Goal: Navigation & Orientation: Find specific page/section

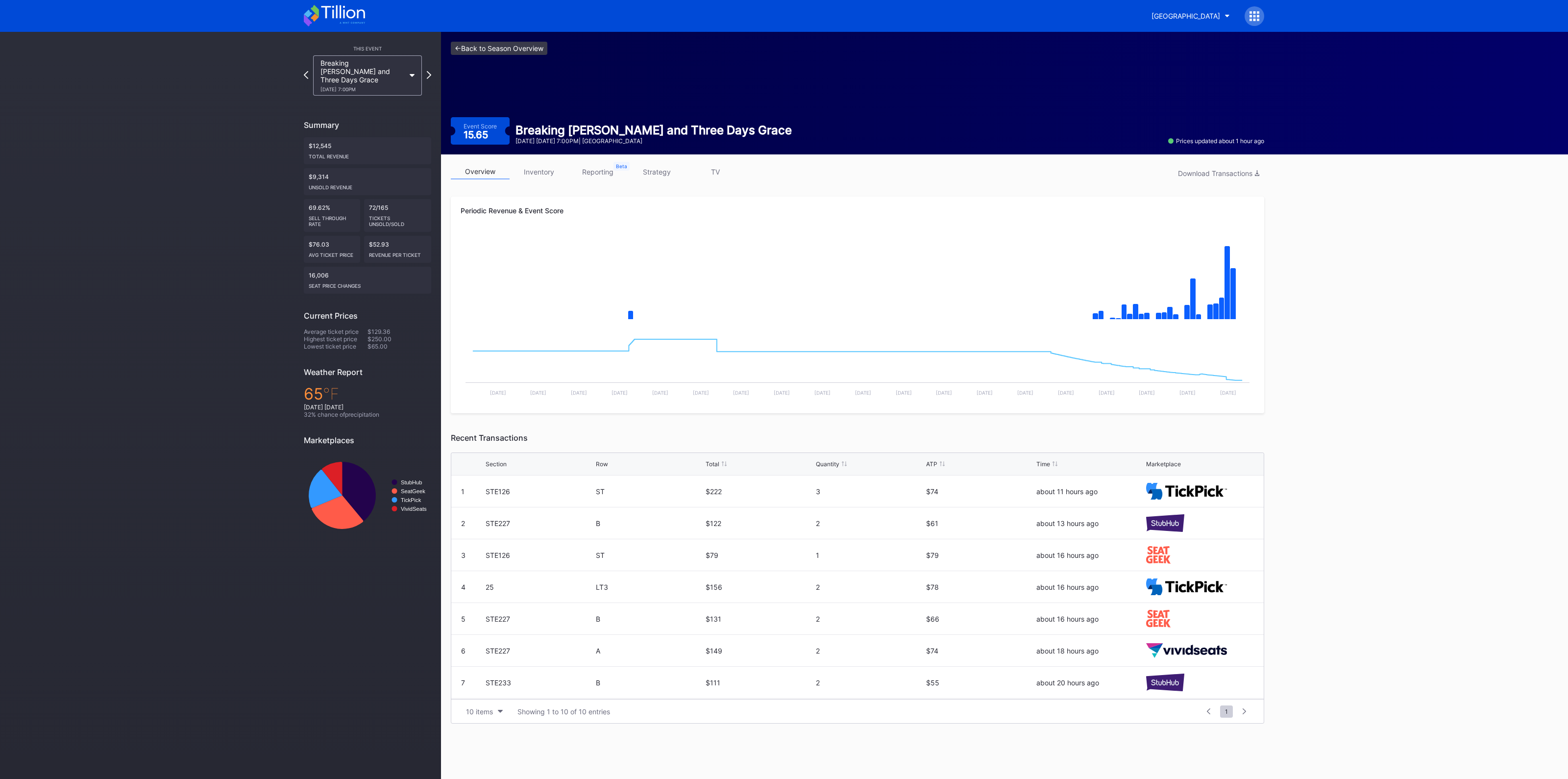
click at [495, 43] on link "<- Back to Season Overview" at bounding box center [499, 48] width 97 height 13
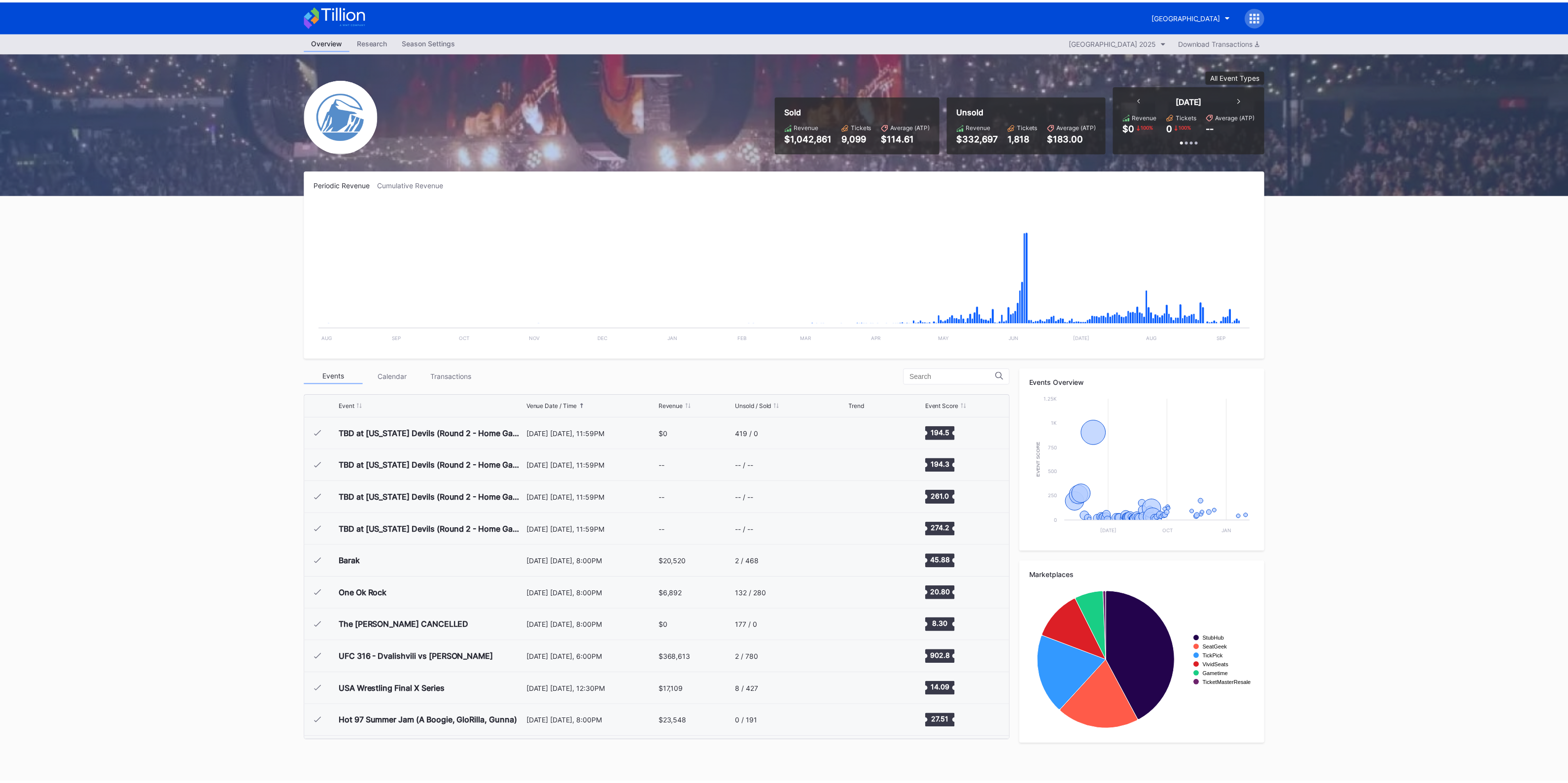
scroll to position [1281, 0]
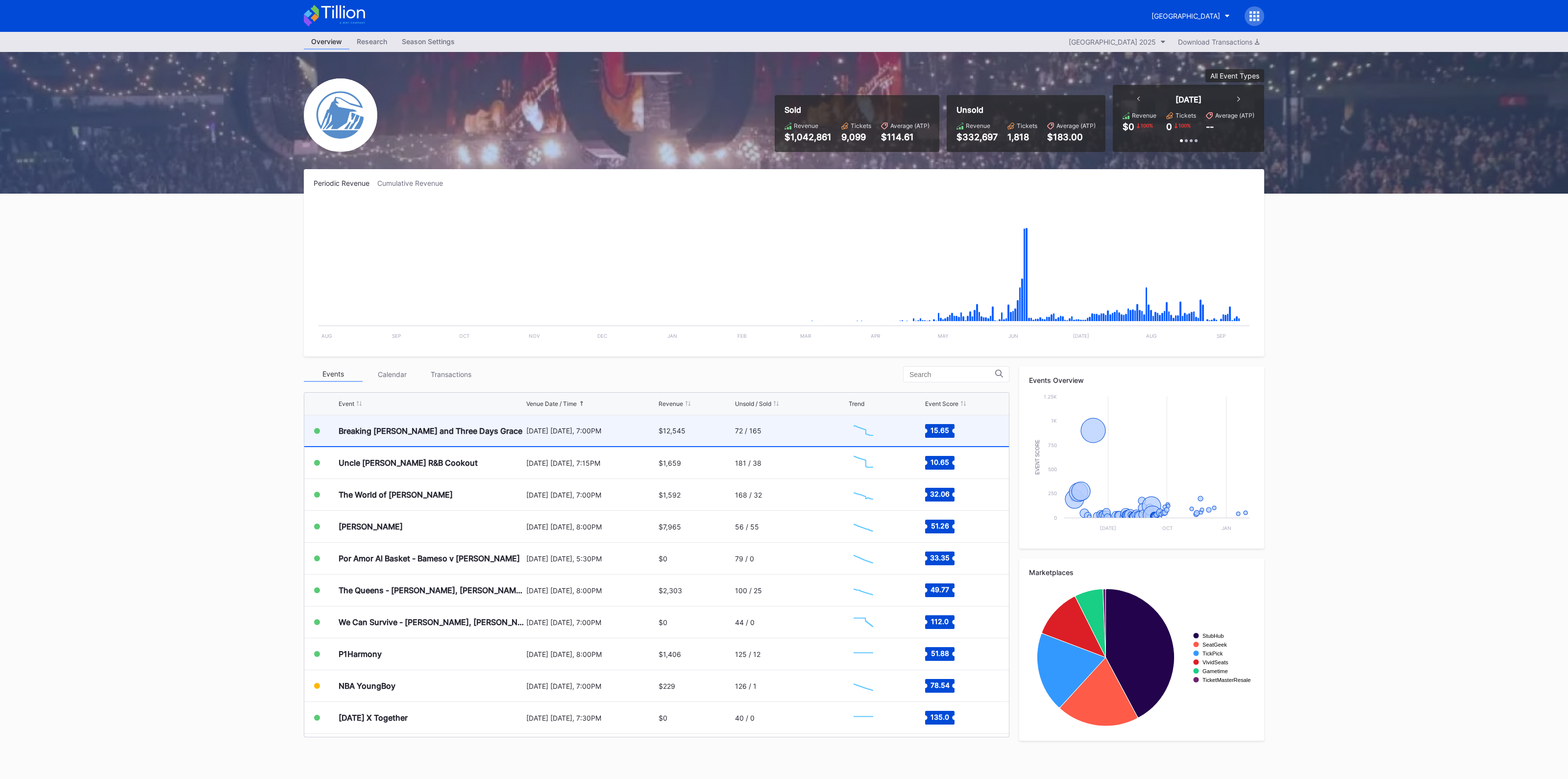
click at [634, 433] on div "[DATE] [DATE], 7:00PM" at bounding box center [591, 431] width 130 height 8
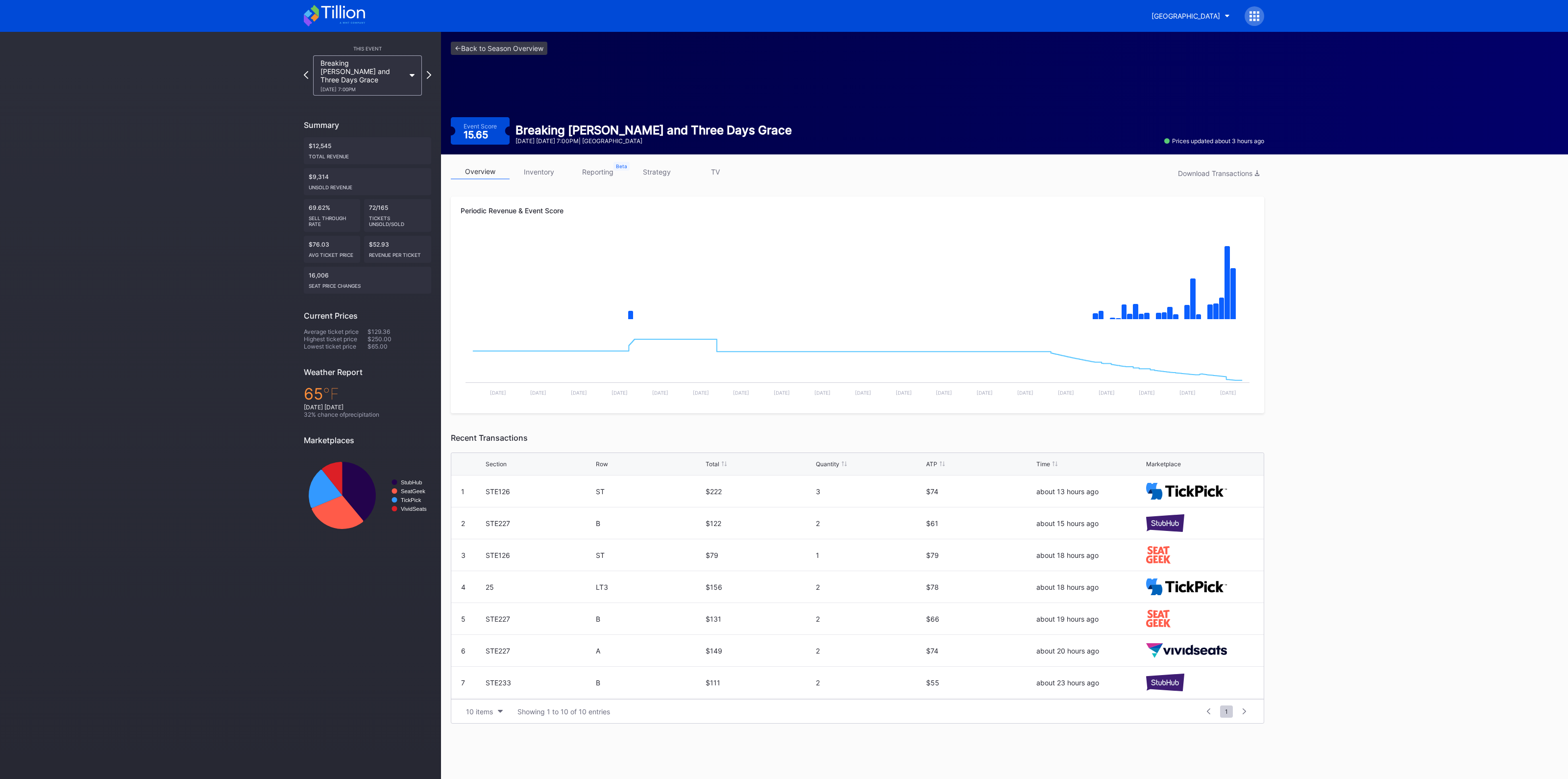
click at [652, 171] on link "strategy" at bounding box center [657, 172] width 59 height 15
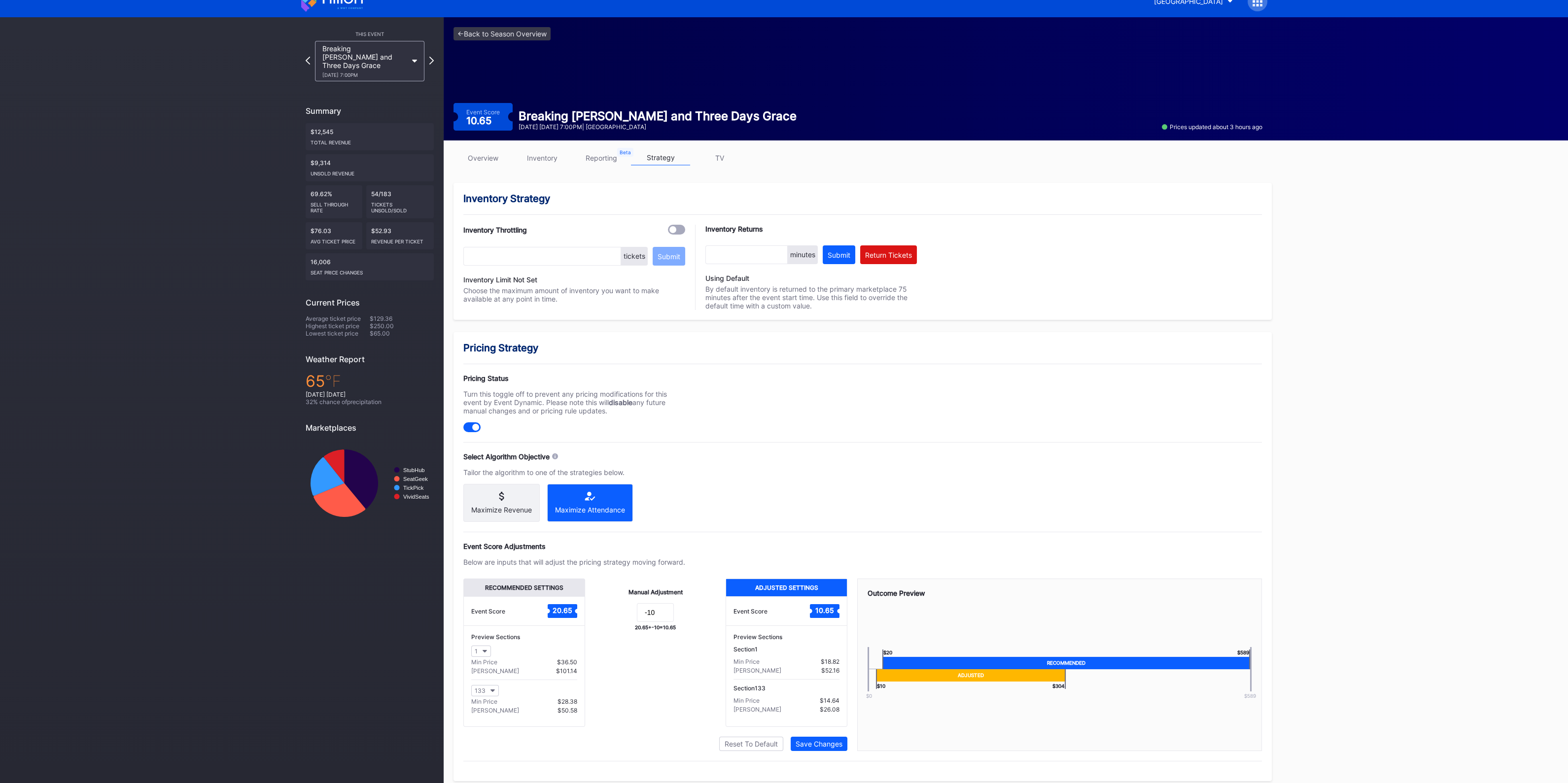
scroll to position [23, 0]
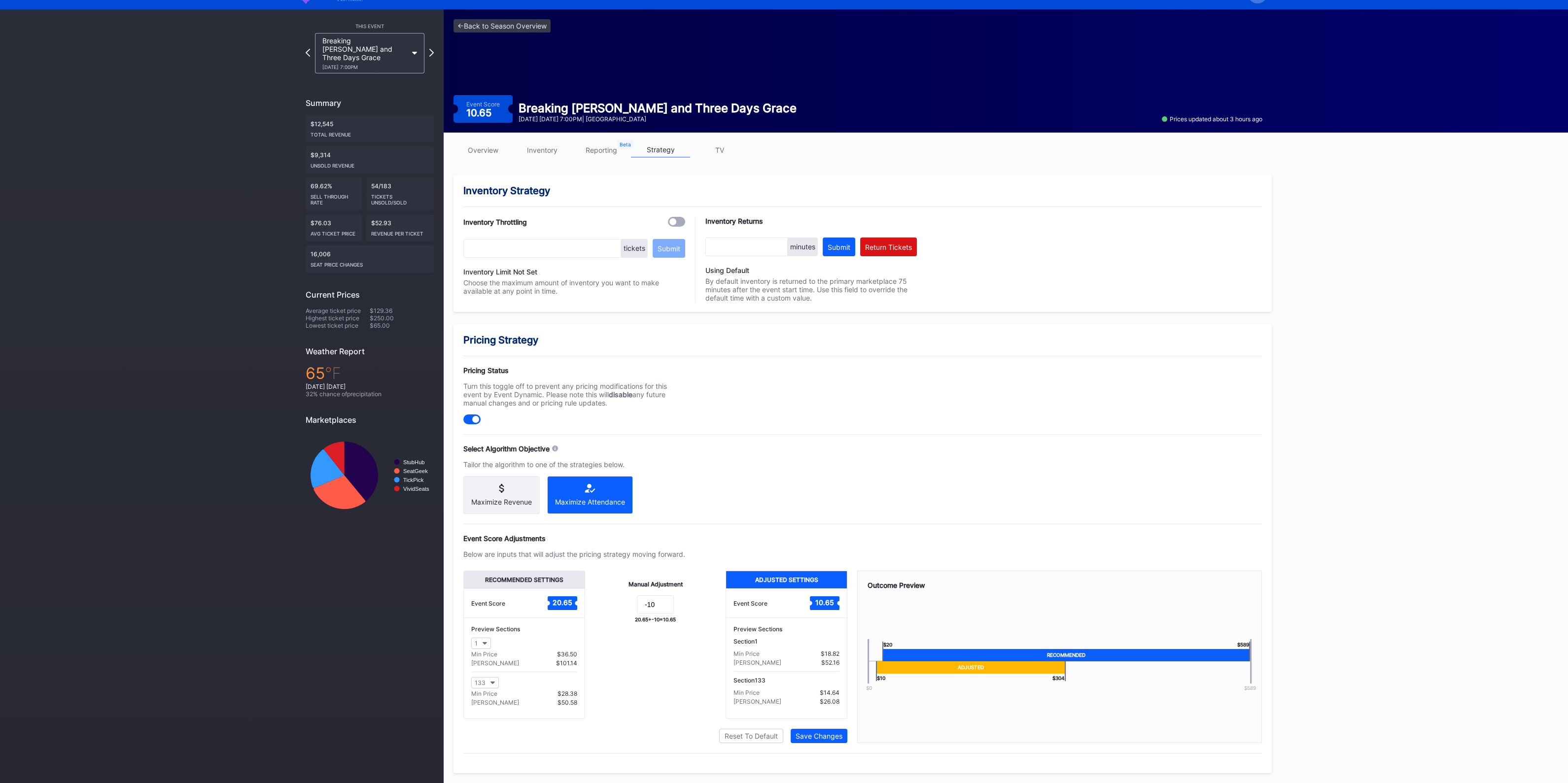
click at [478, 146] on link "overview" at bounding box center [483, 150] width 59 height 15
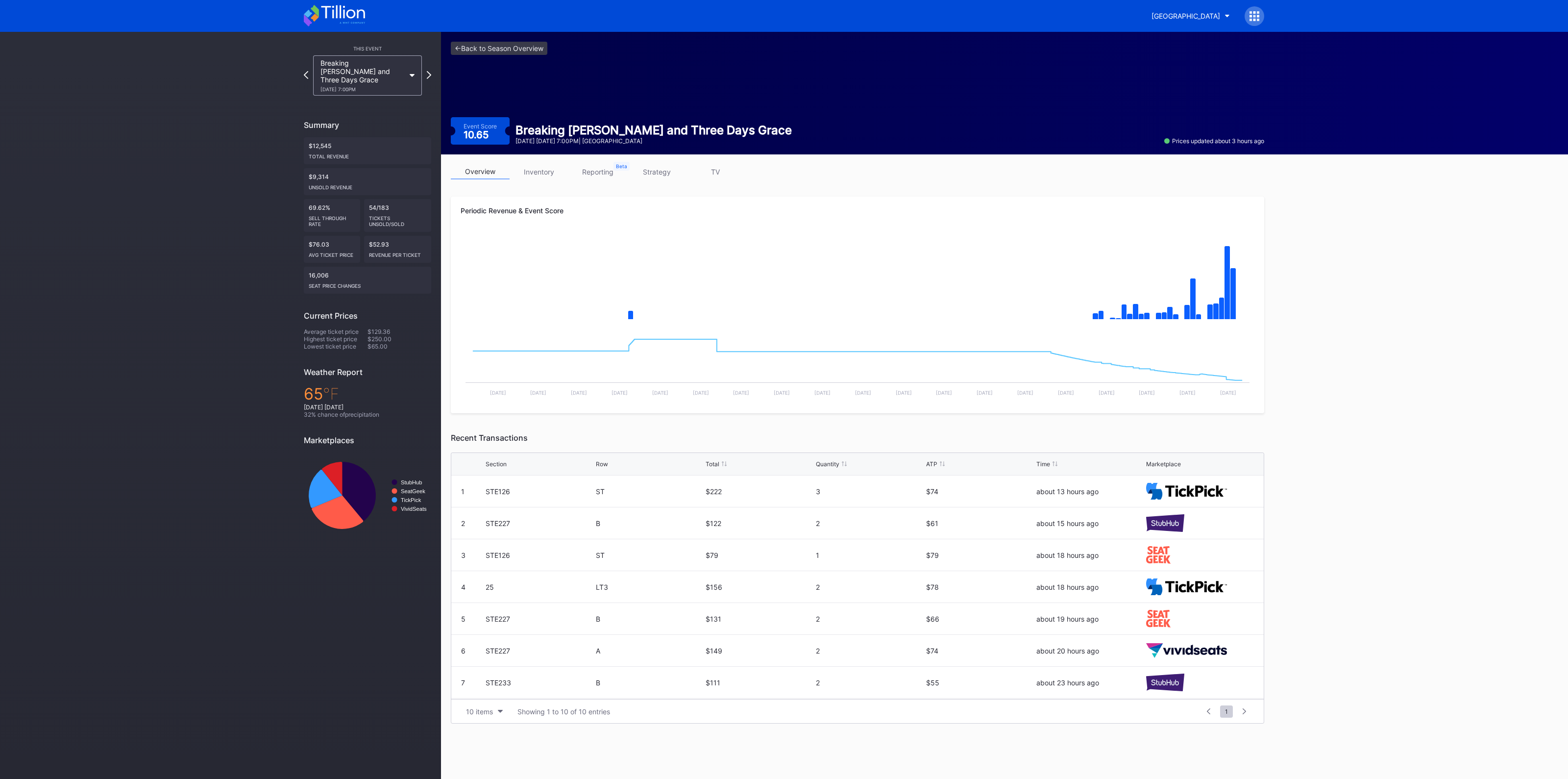
click at [542, 171] on link "inventory" at bounding box center [539, 172] width 59 height 15
